Goal: Check status

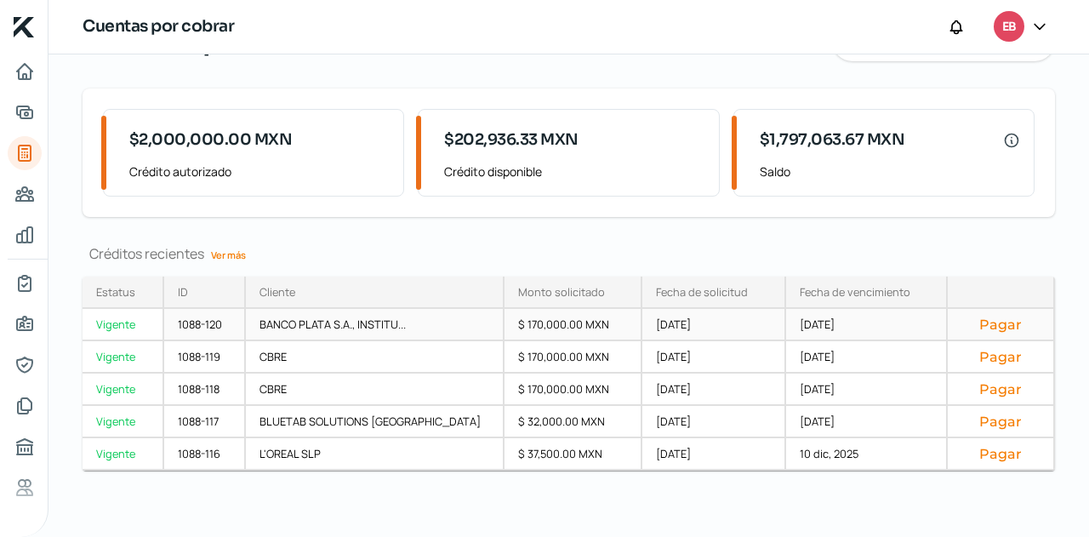
scroll to position [94, 0]
click at [231, 253] on link "Ver más" at bounding box center [228, 254] width 49 height 26
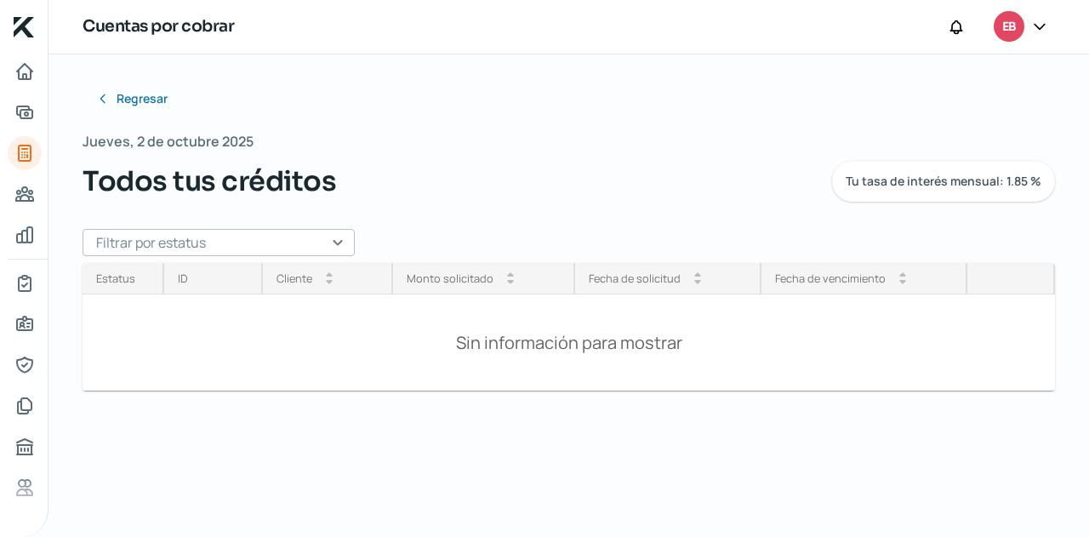
click at [296, 246] on input "text" at bounding box center [219, 242] width 272 height 27
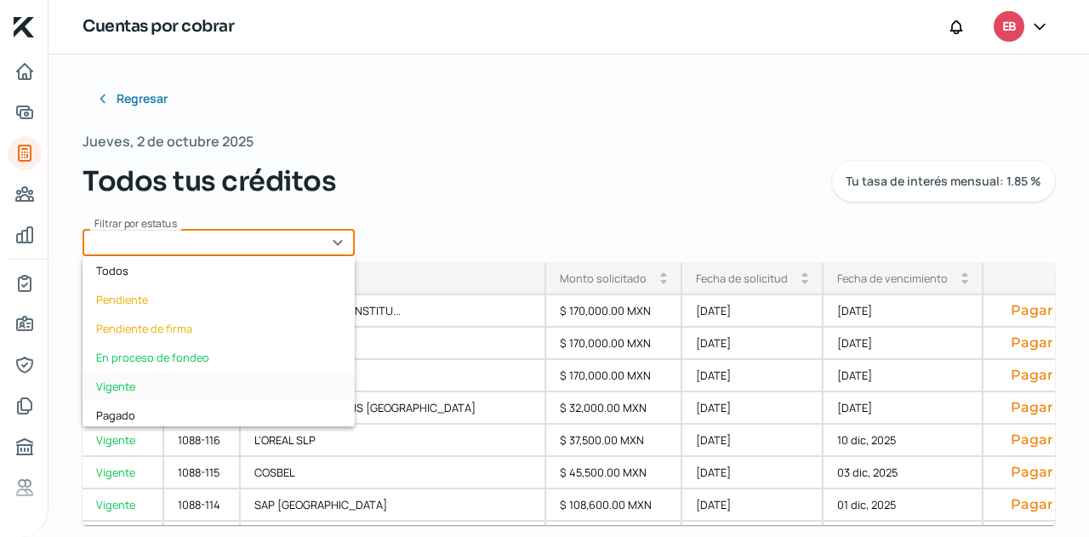
click at [171, 378] on div "Vigente" at bounding box center [219, 386] width 272 height 29
type input "Vigente"
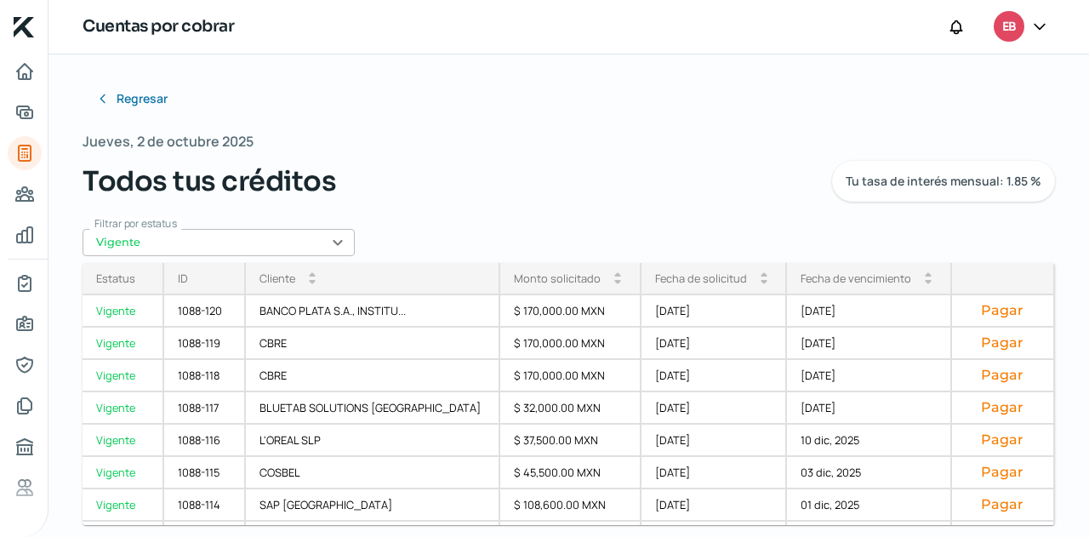
click at [825, 282] on div "Fecha de vencimiento" at bounding box center [856, 278] width 111 height 15
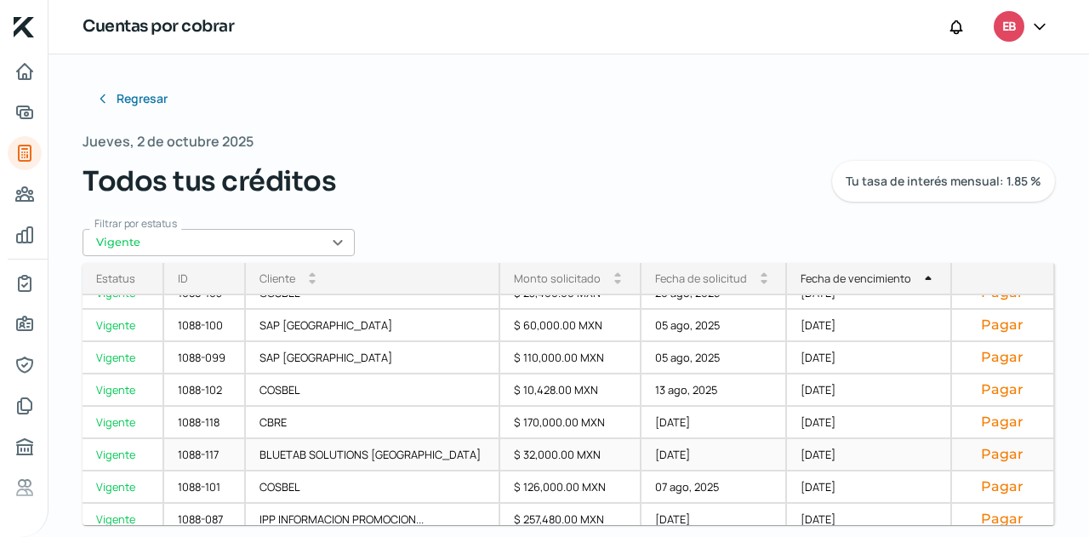
scroll to position [384, 0]
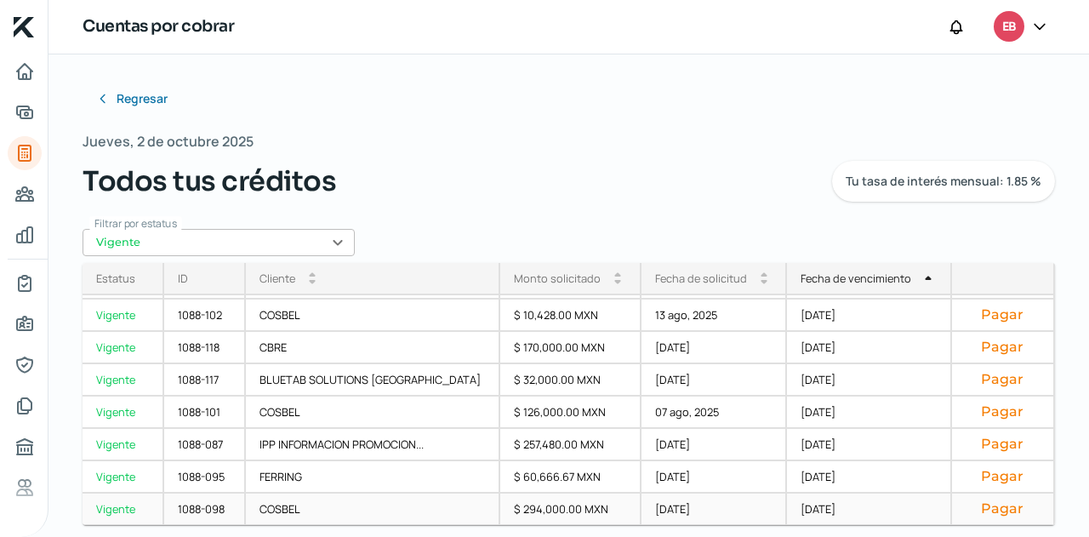
click at [680, 508] on div "[DATE]" at bounding box center [715, 510] width 146 height 32
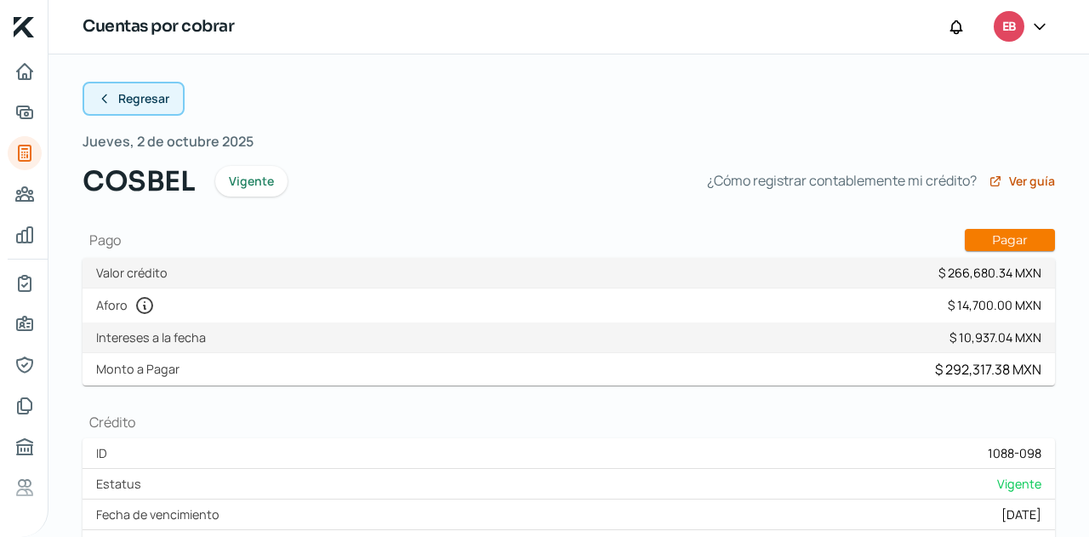
click at [101, 98] on icon at bounding box center [105, 99] width 14 height 14
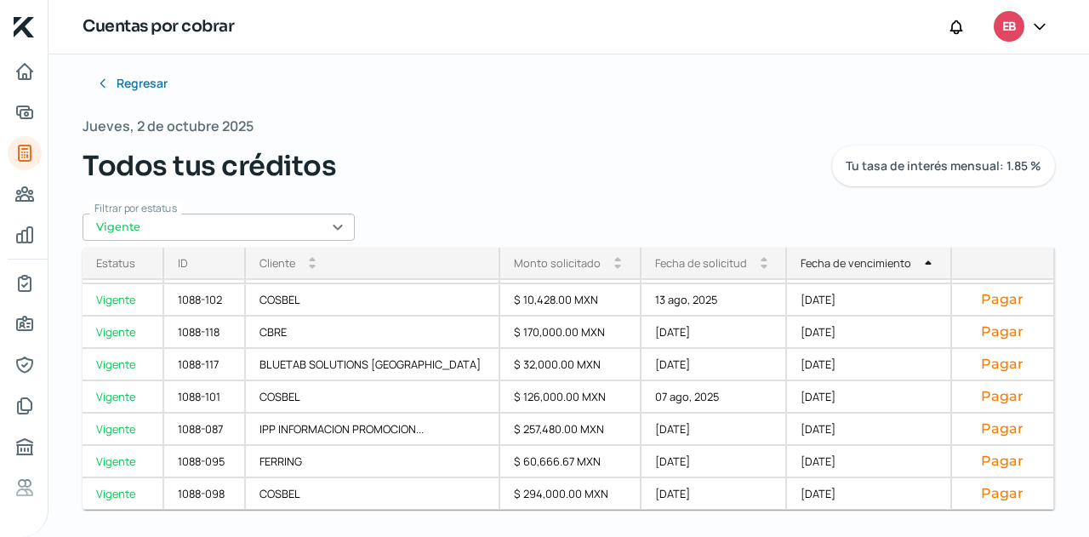
scroll to position [381, 0]
